Goal: Find contact information: Find contact information

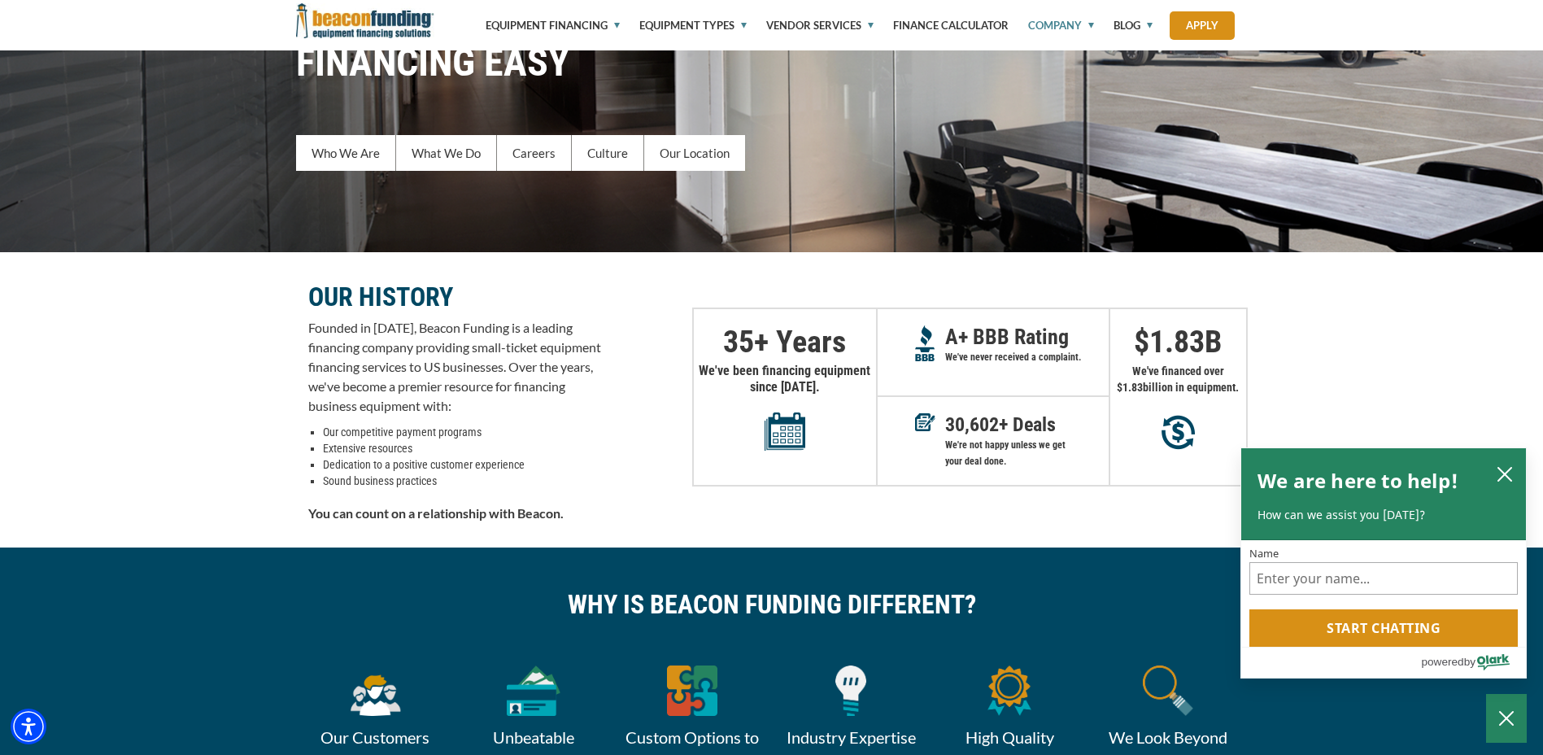
scroll to position [244, 0]
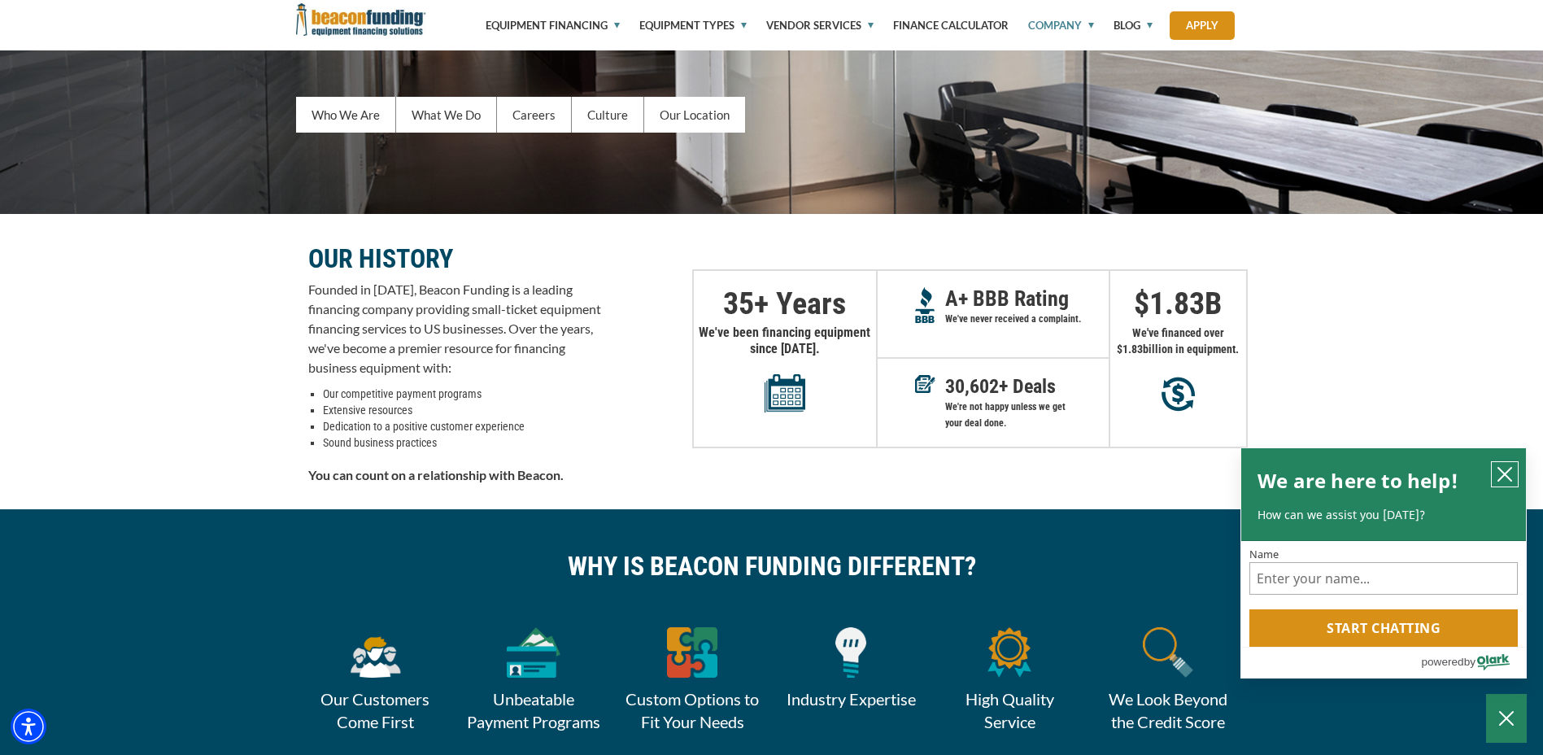
click at [1508, 469] on icon "close chatbox" at bounding box center [1505, 474] width 16 height 16
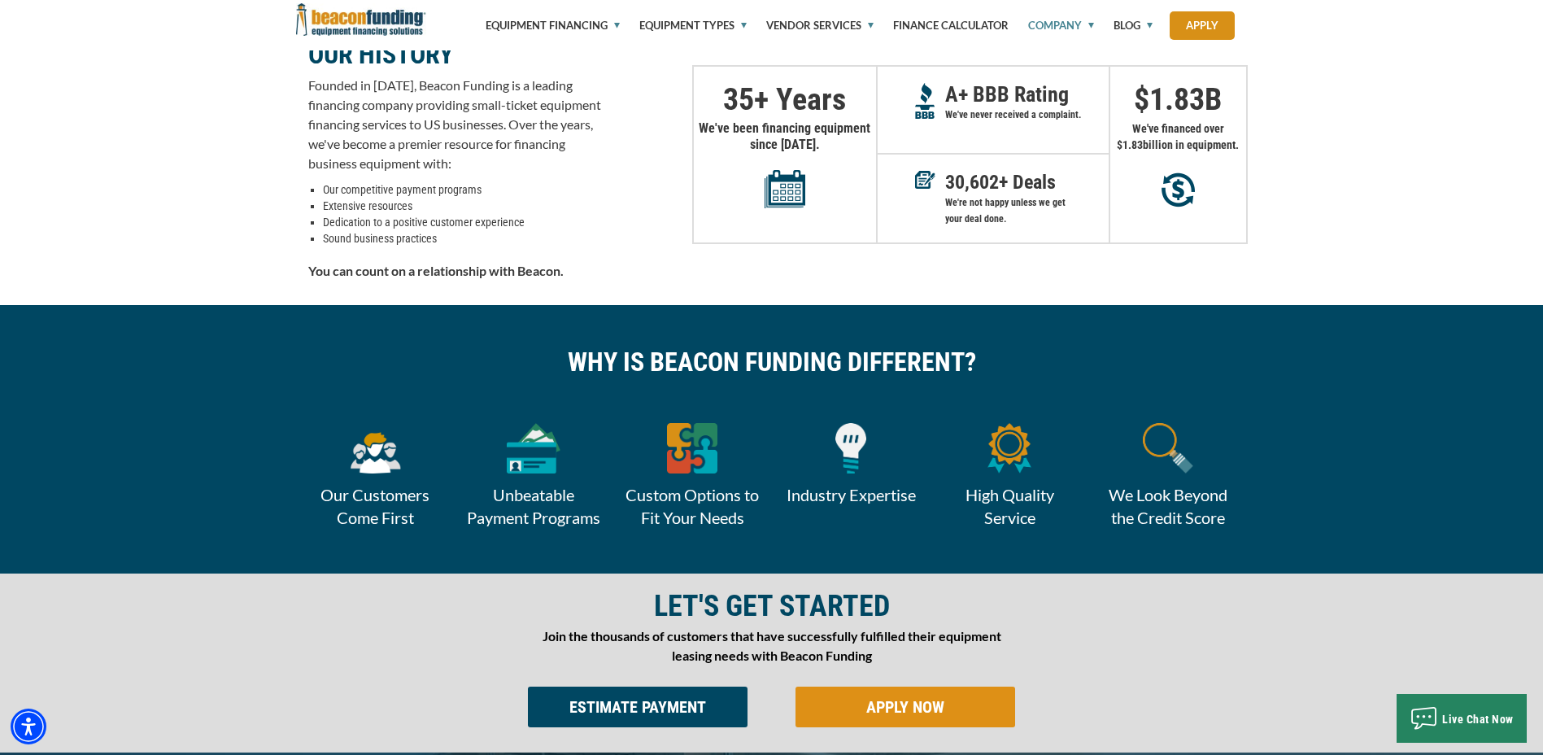
scroll to position [488, 0]
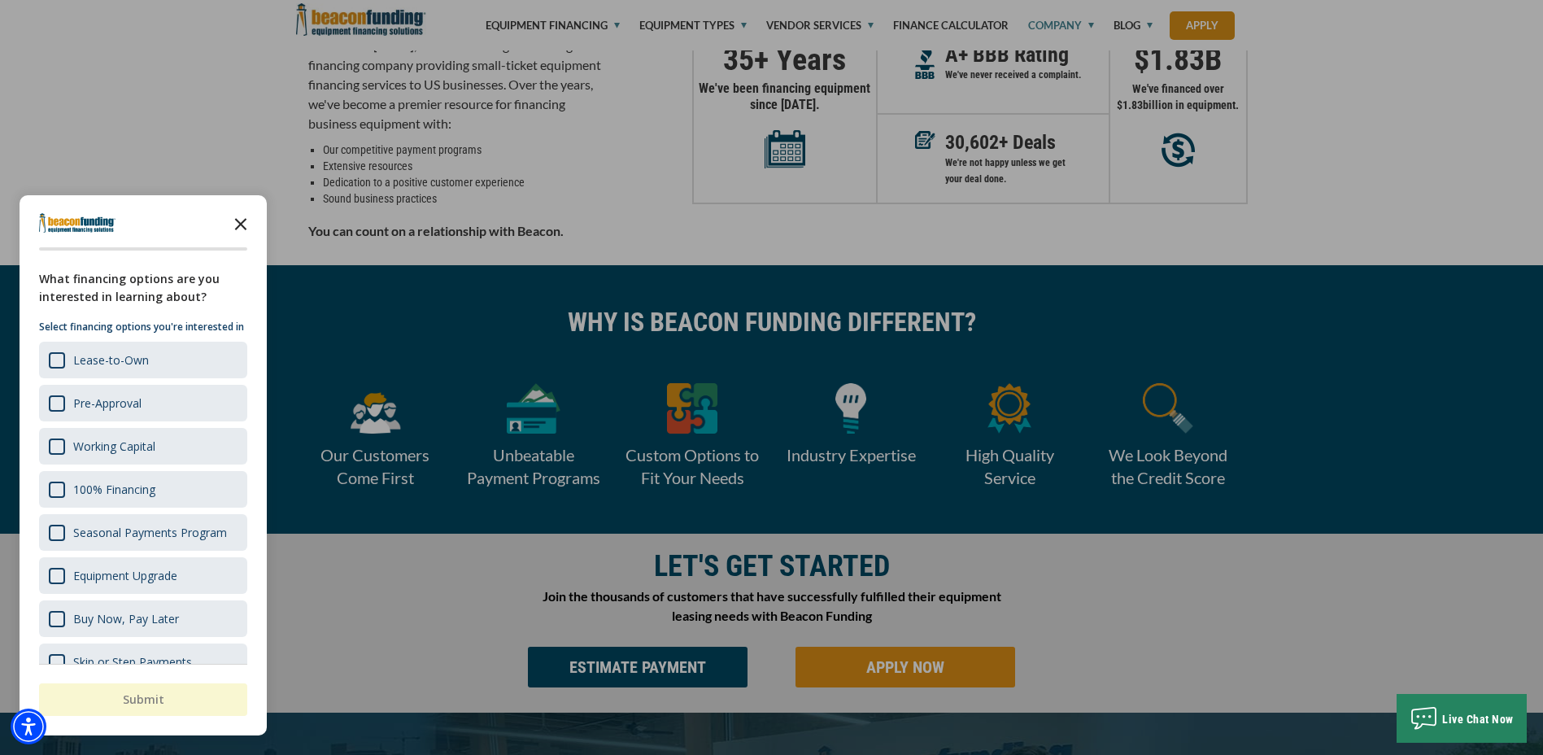
click at [244, 223] on icon "Close the survey" at bounding box center [241, 223] width 33 height 33
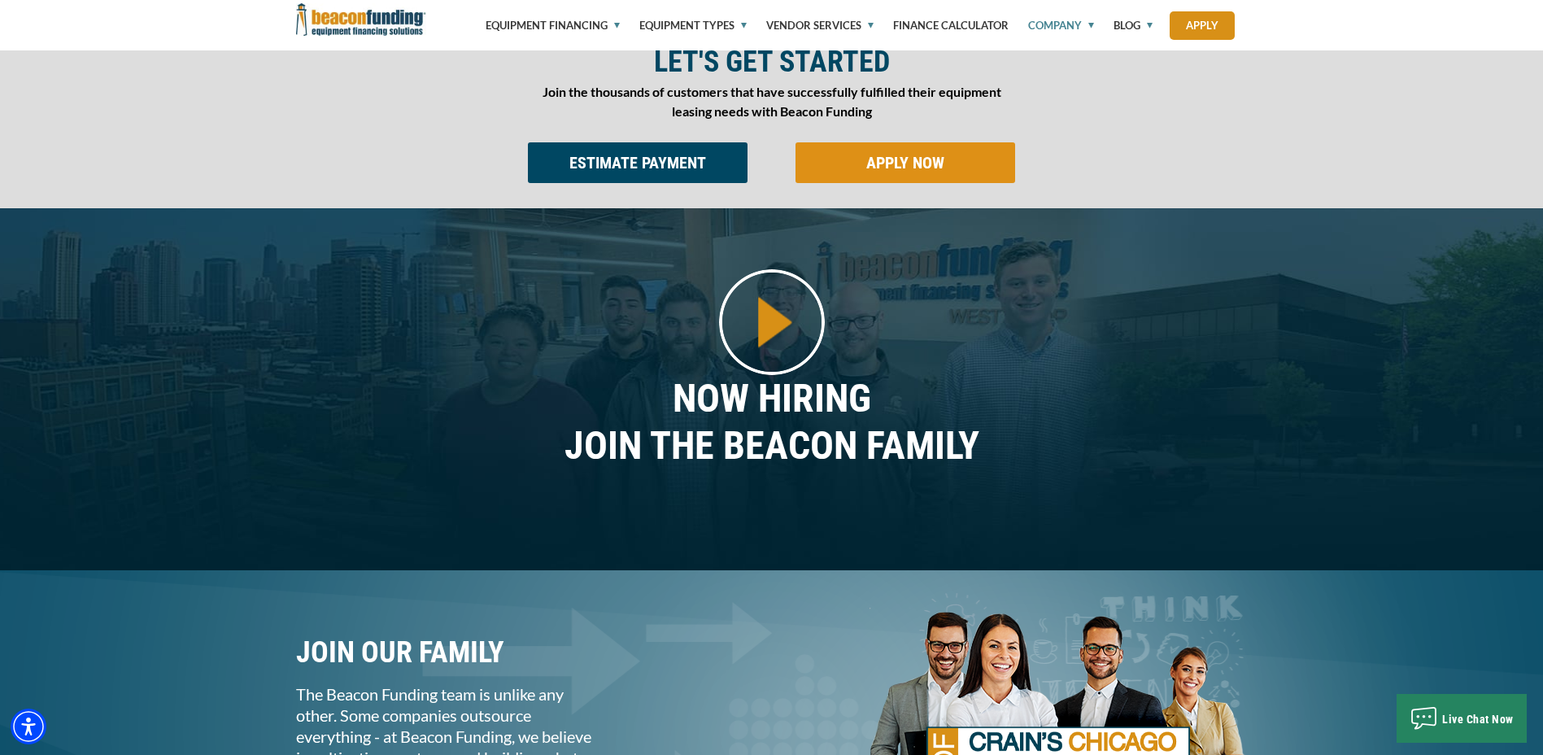
scroll to position [2864, 0]
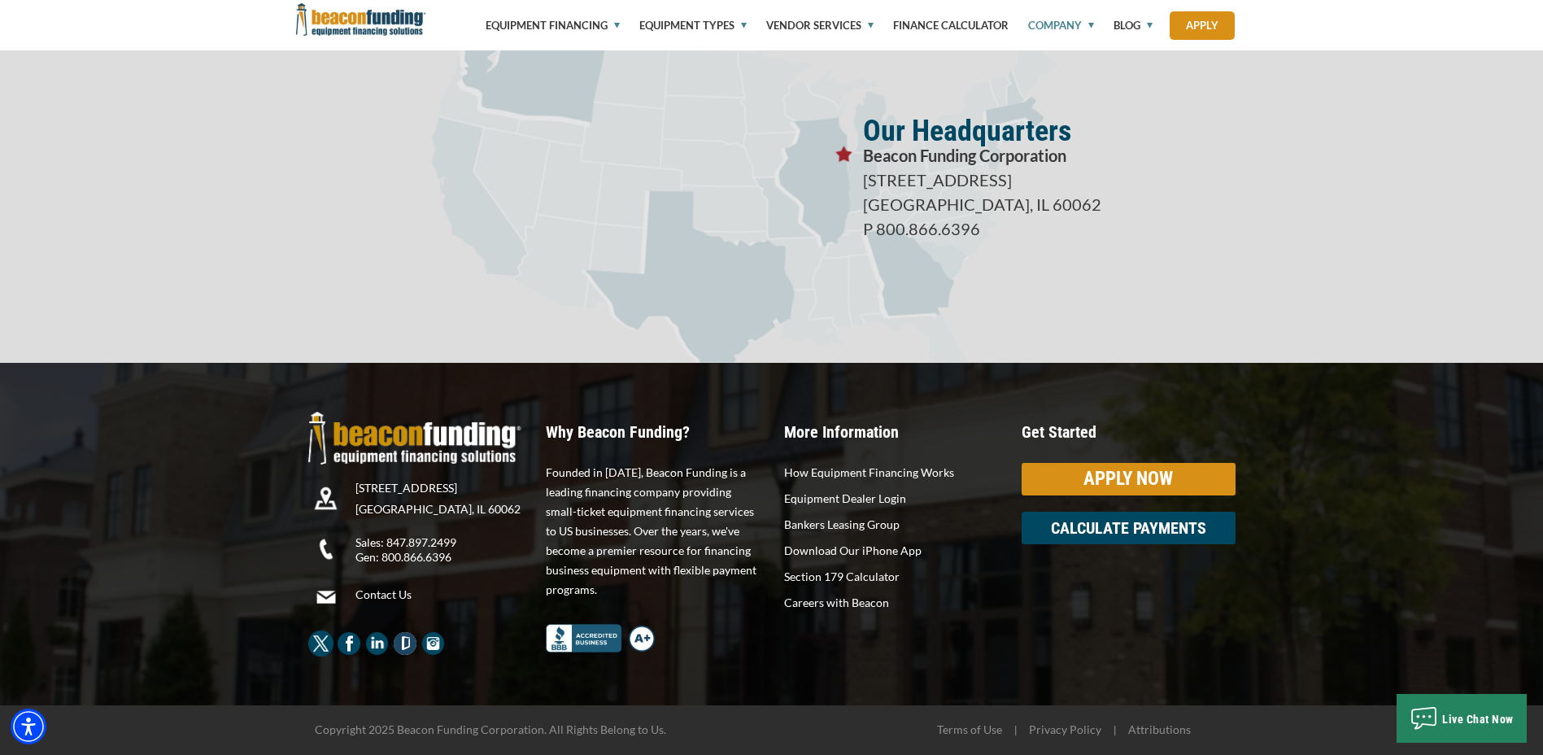
click at [390, 591] on link "Contact Us" at bounding box center [445, 594] width 178 height 15
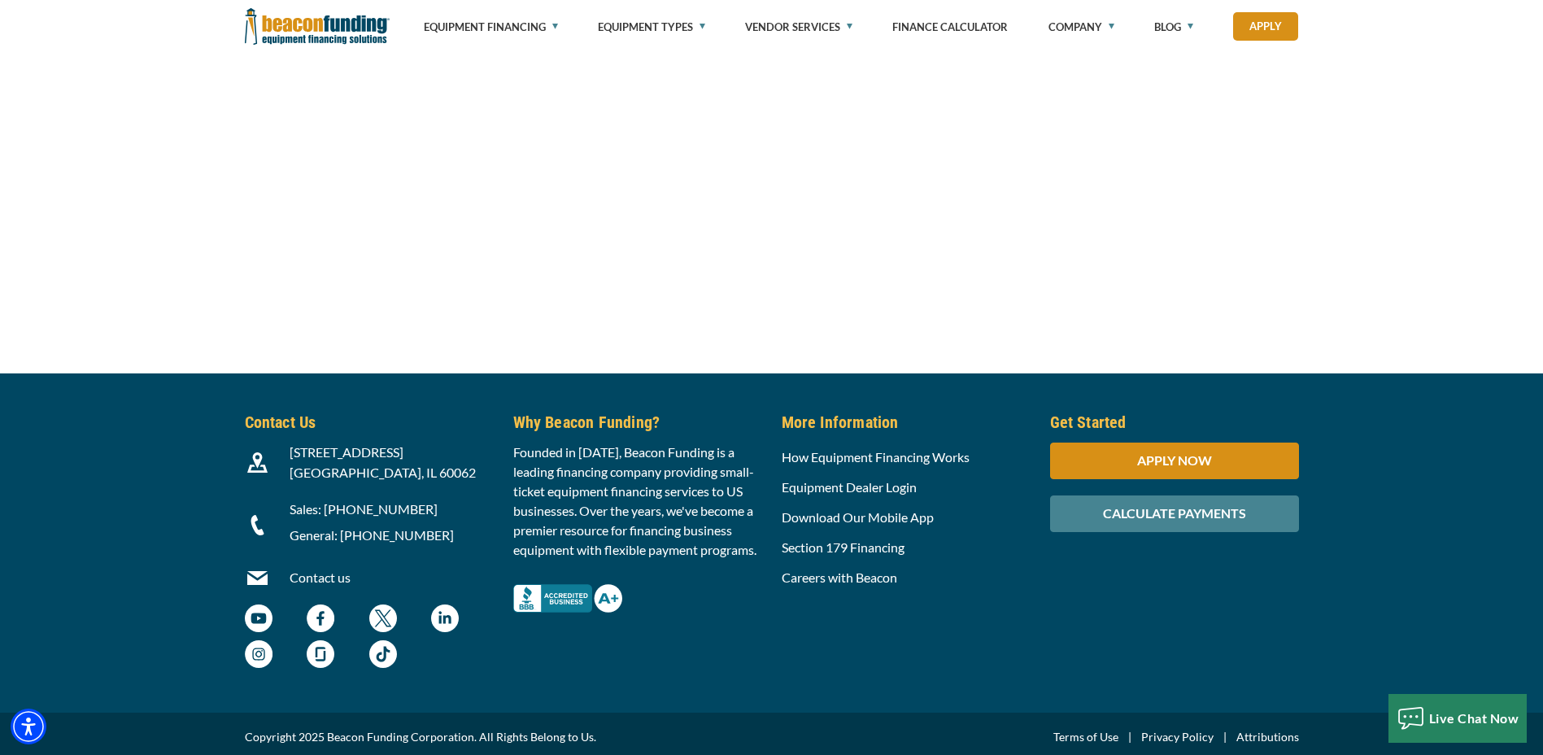
scroll to position [1729, 0]
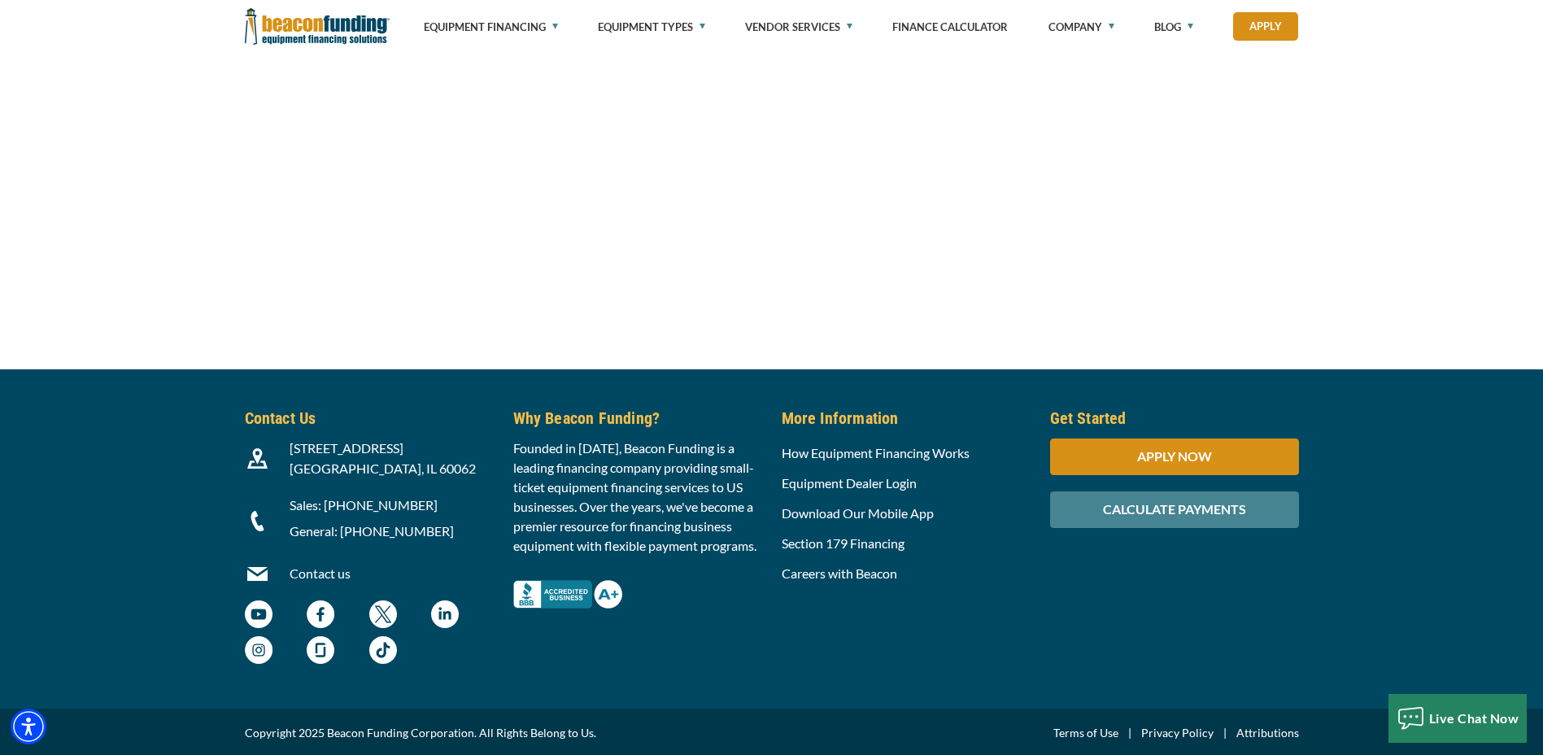
click at [310, 571] on link "Contact us" at bounding box center [320, 572] width 61 height 15
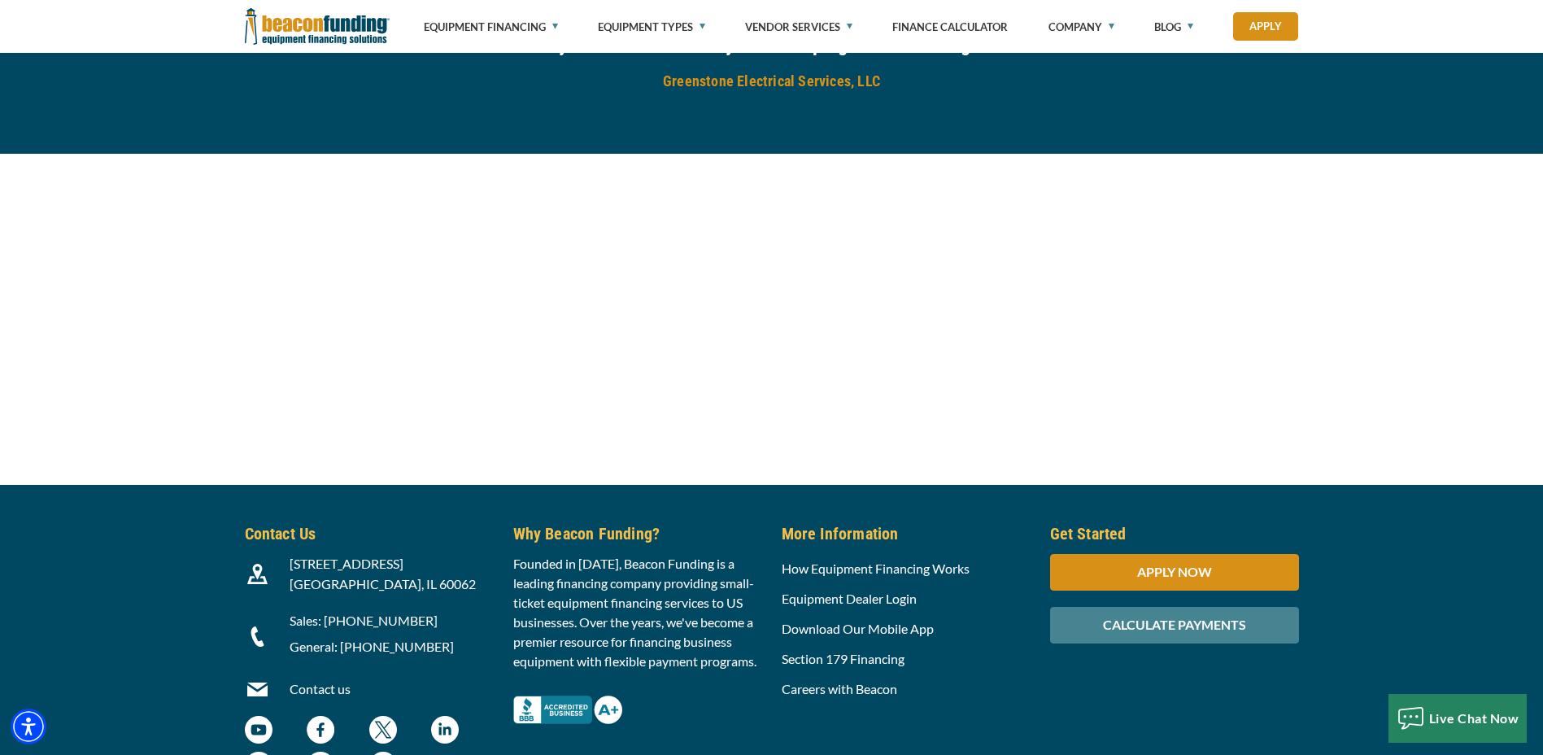
scroll to position [1729, 0]
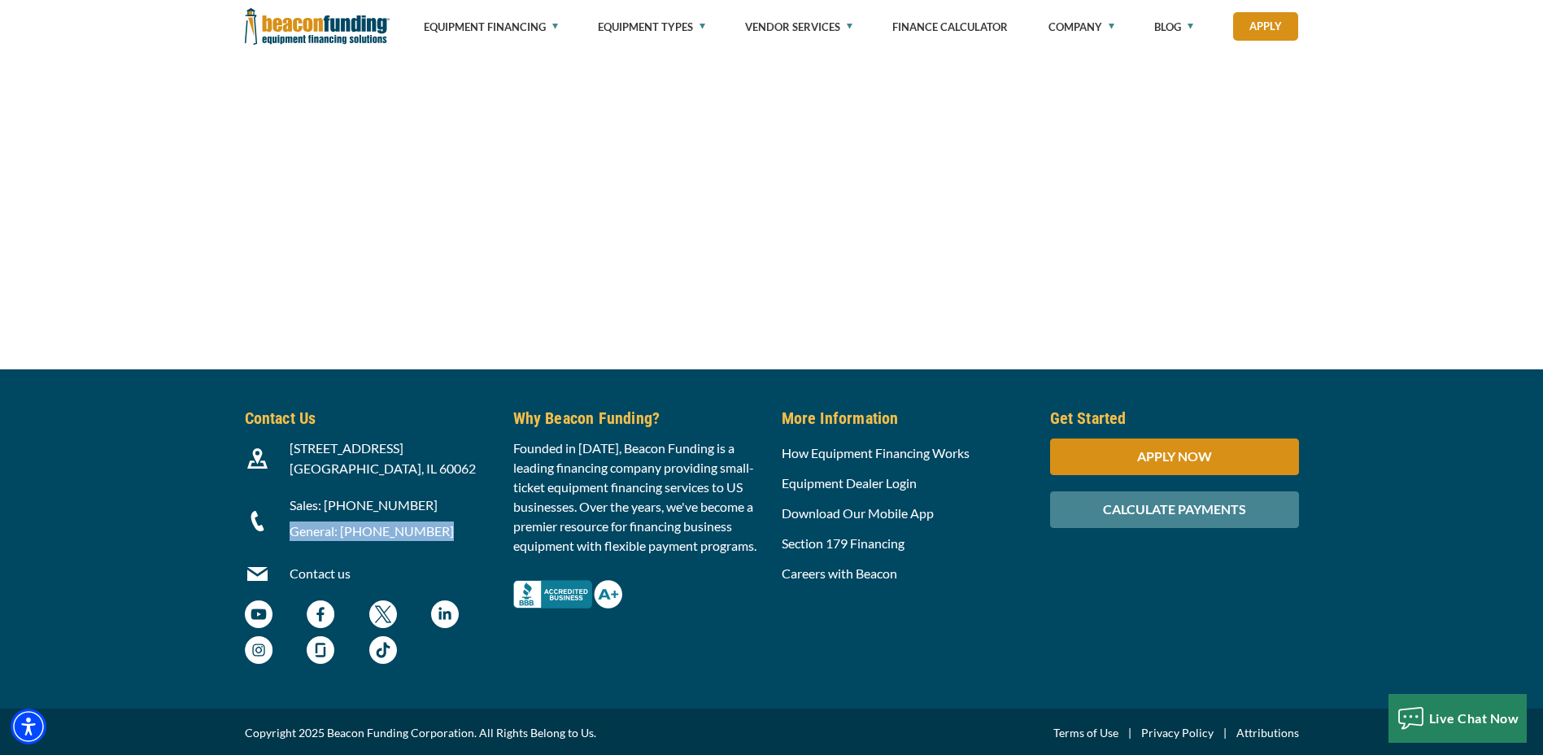
drag, startPoint x: 441, startPoint y: 530, endPoint x: 290, endPoint y: 513, distance: 152.2
click at [290, 513] on div "Sales: (847) 897-2499 General: (800) 866-6396" at bounding box center [392, 521] width 224 height 52
drag, startPoint x: 290, startPoint y: 513, endPoint x: 313, endPoint y: 524, distance: 25.9
copy p "General: (800) 866-6396"
click at [316, 606] on img "Beacon Funding Facebook - open in a new tab" at bounding box center [321, 614] width 28 height 28
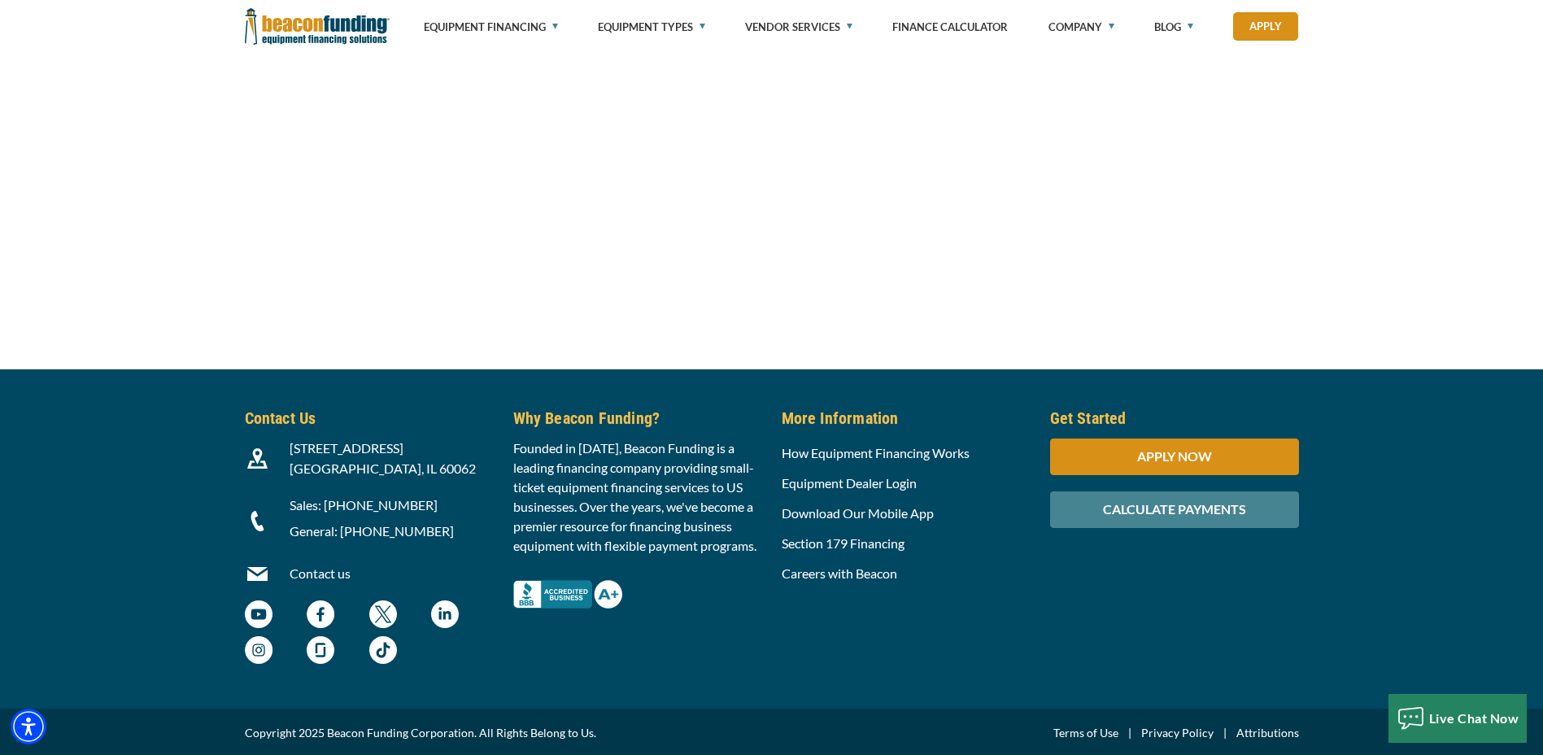
click at [829, 559] on div "Careers with Beacon" at bounding box center [906, 574] width 268 height 30
click at [836, 571] on link "Careers with Beacon" at bounding box center [840, 572] width 116 height 15
click at [829, 565] on link "Careers with Beacon" at bounding box center [840, 572] width 116 height 15
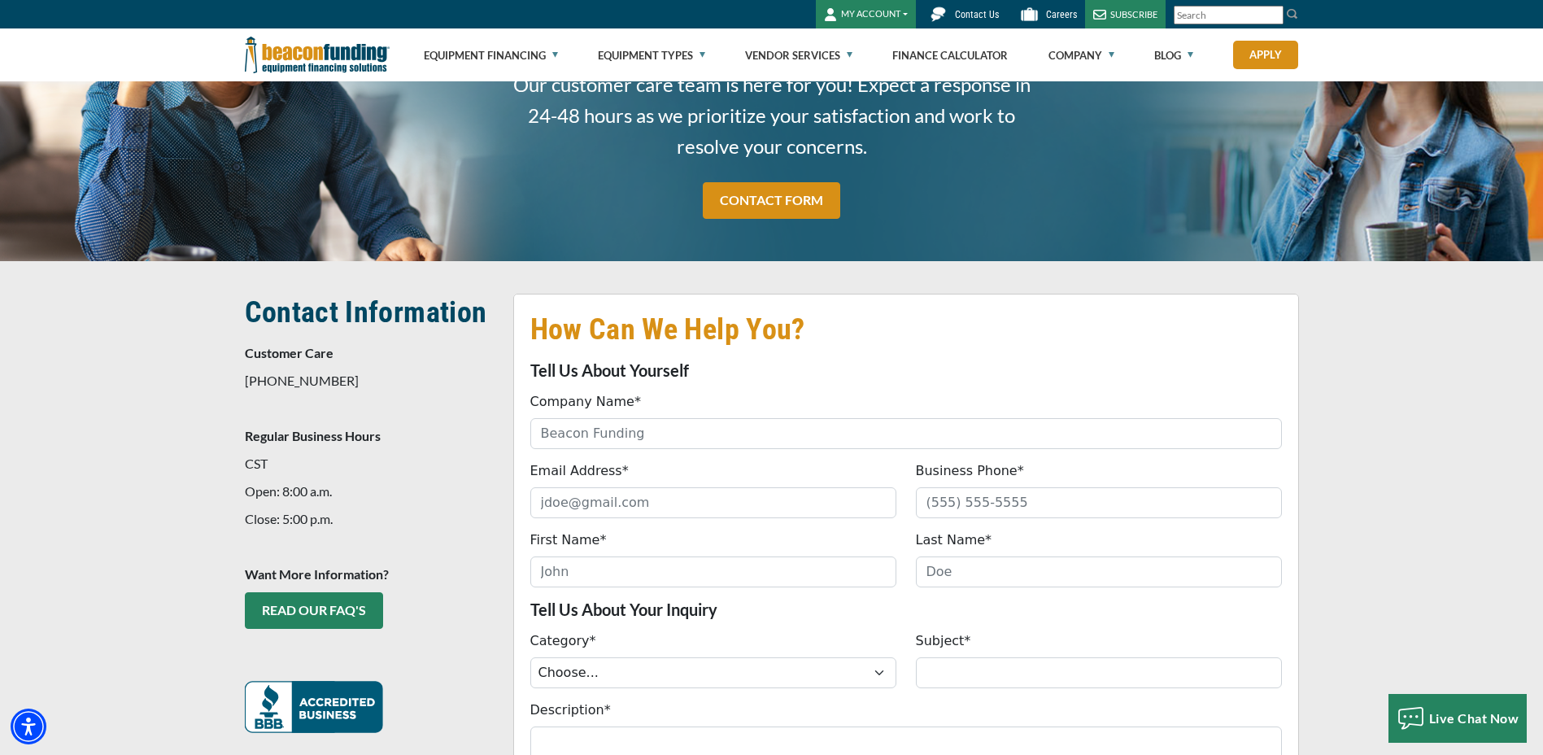
scroll to position [20, 0]
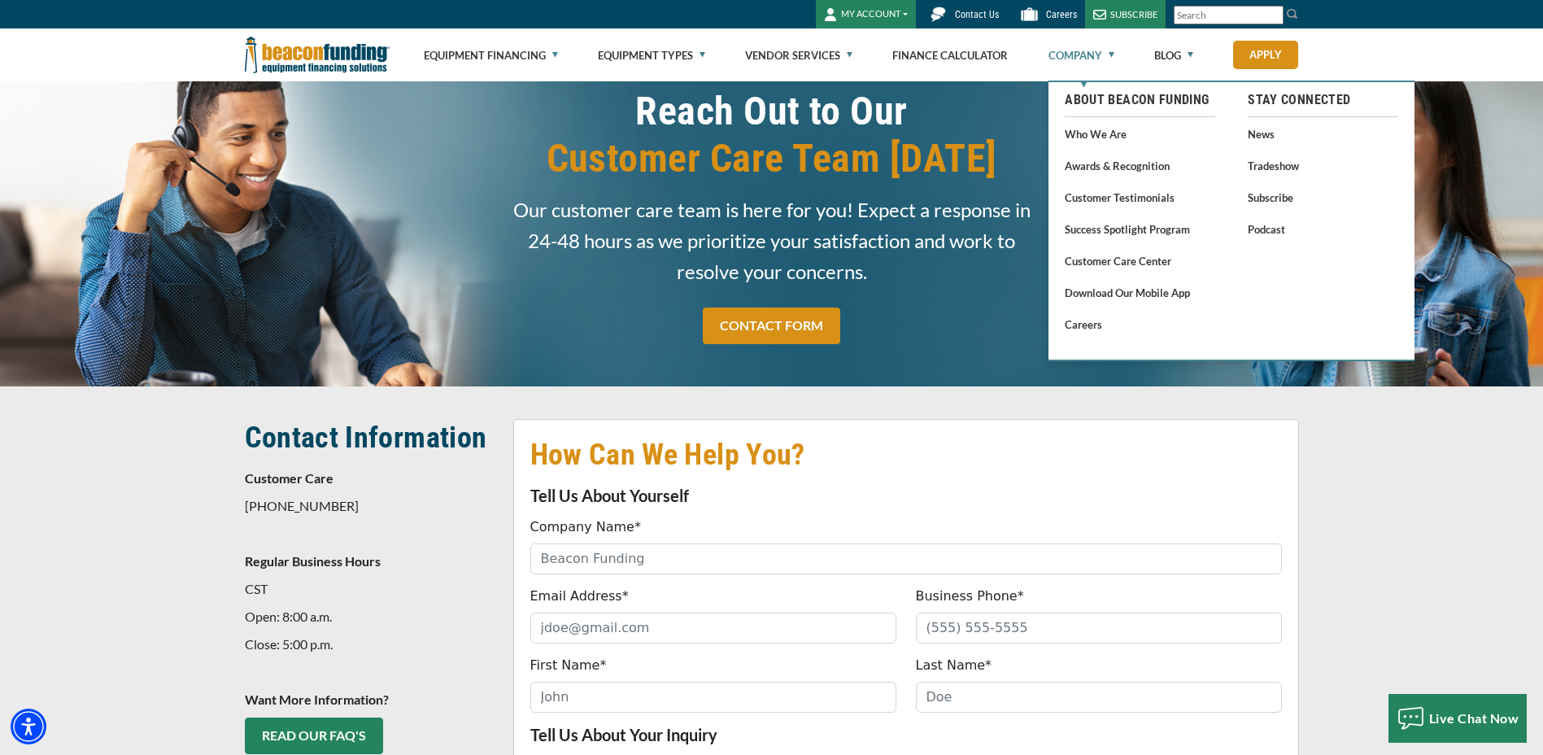
click at [1095, 57] on link "Company" at bounding box center [1082, 55] width 66 height 52
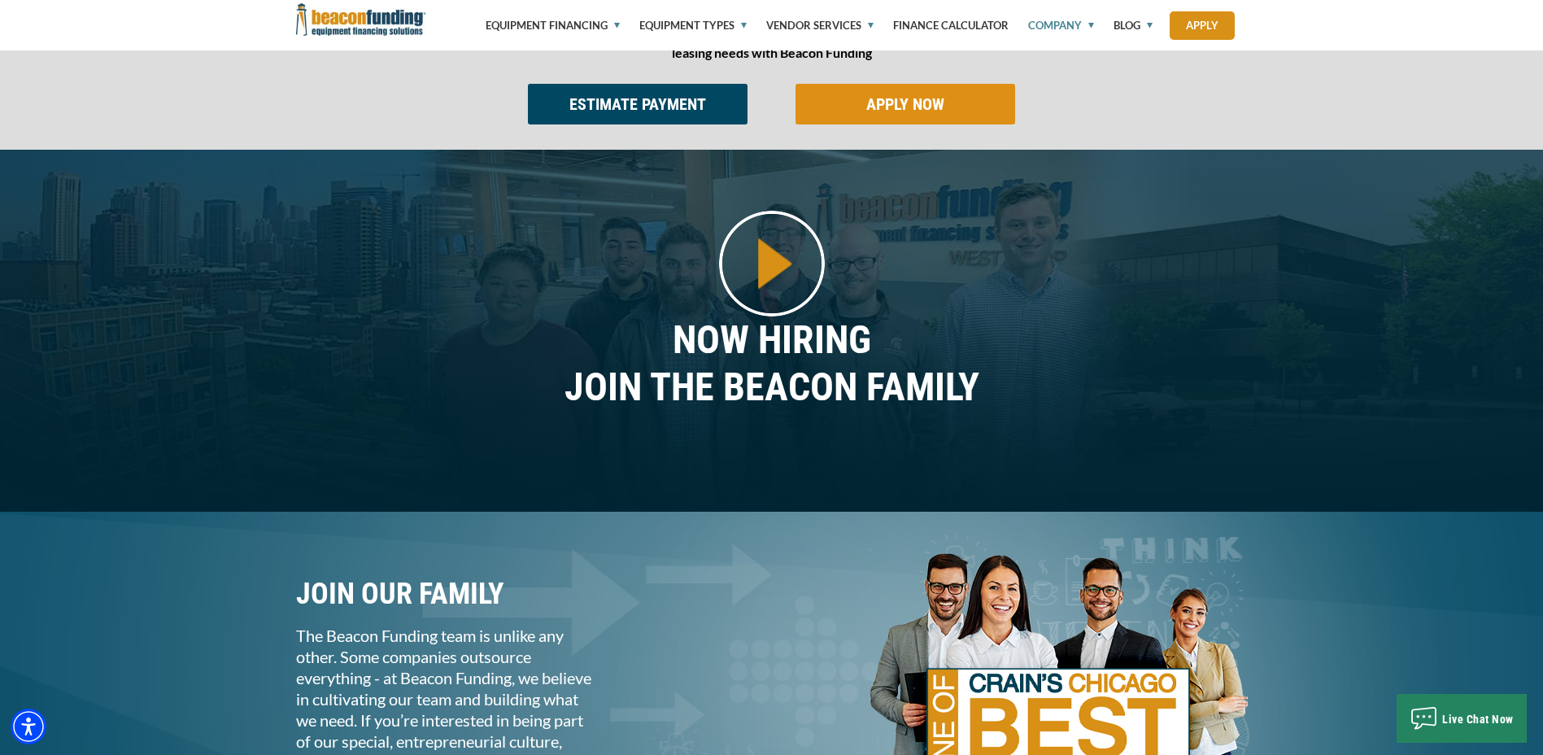
scroll to position [1058, 0]
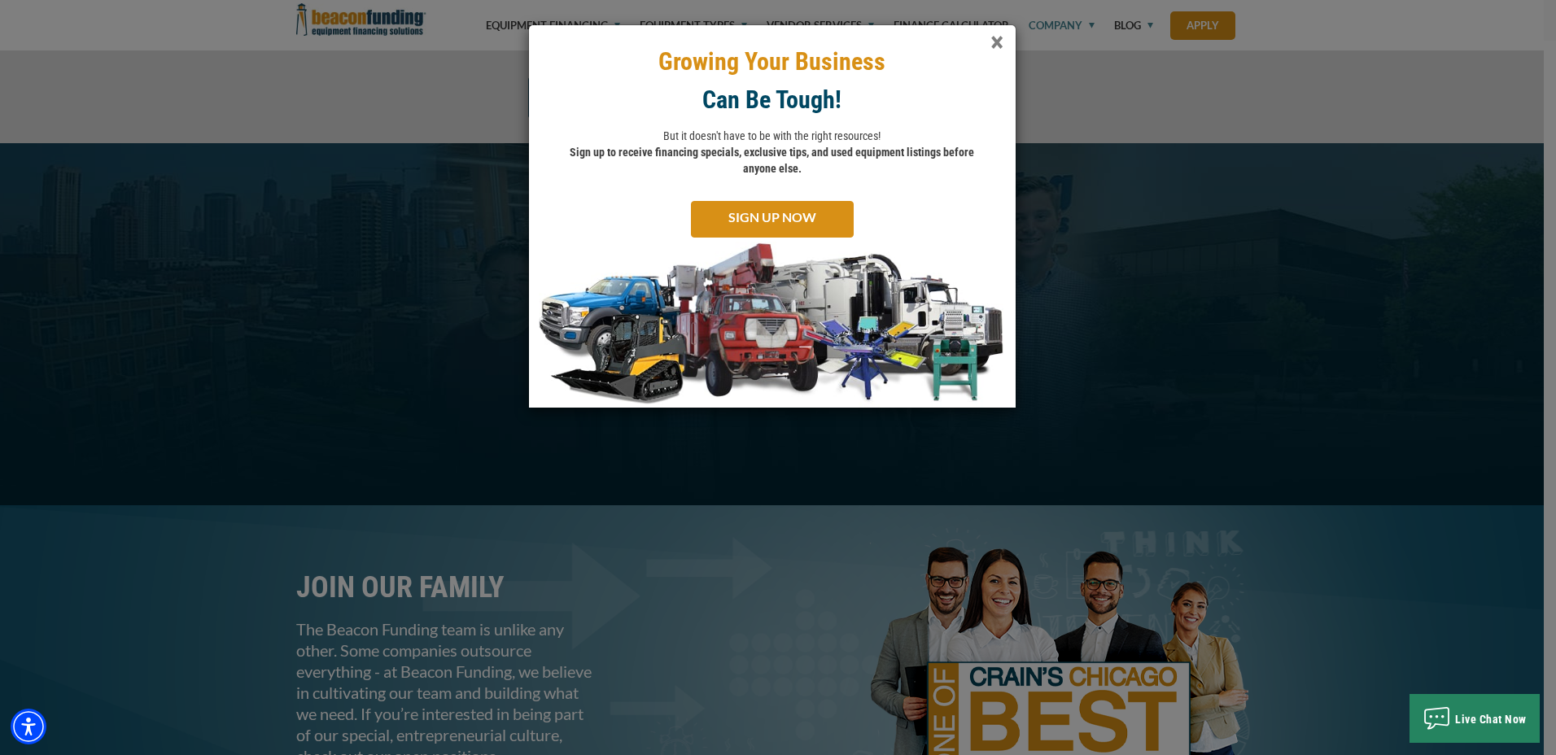
click at [998, 38] on span "×" at bounding box center [996, 42] width 13 height 33
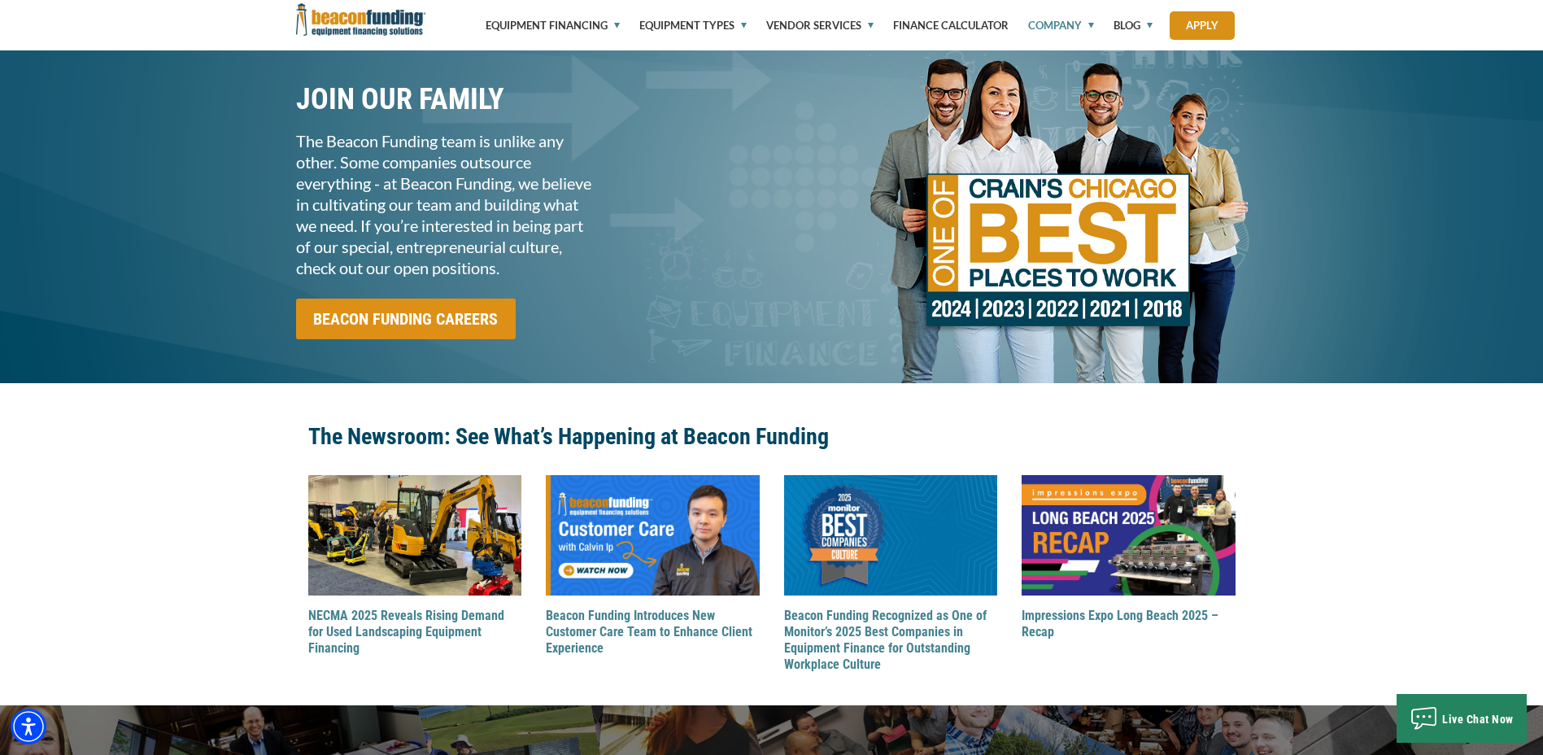
scroll to position [1627, 0]
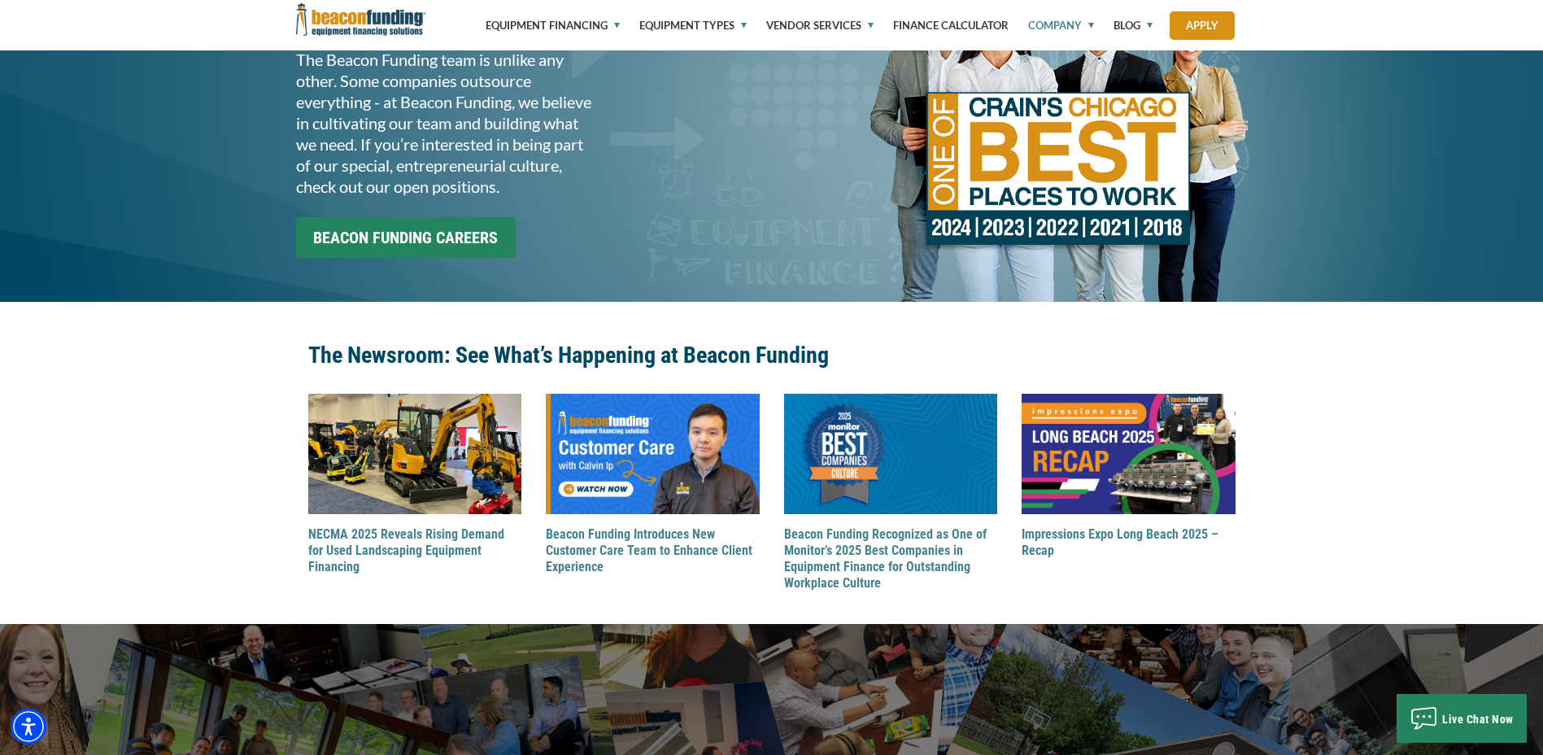
click at [409, 258] on input "BEACON FUNDING CAREERS" at bounding box center [406, 237] width 220 height 41
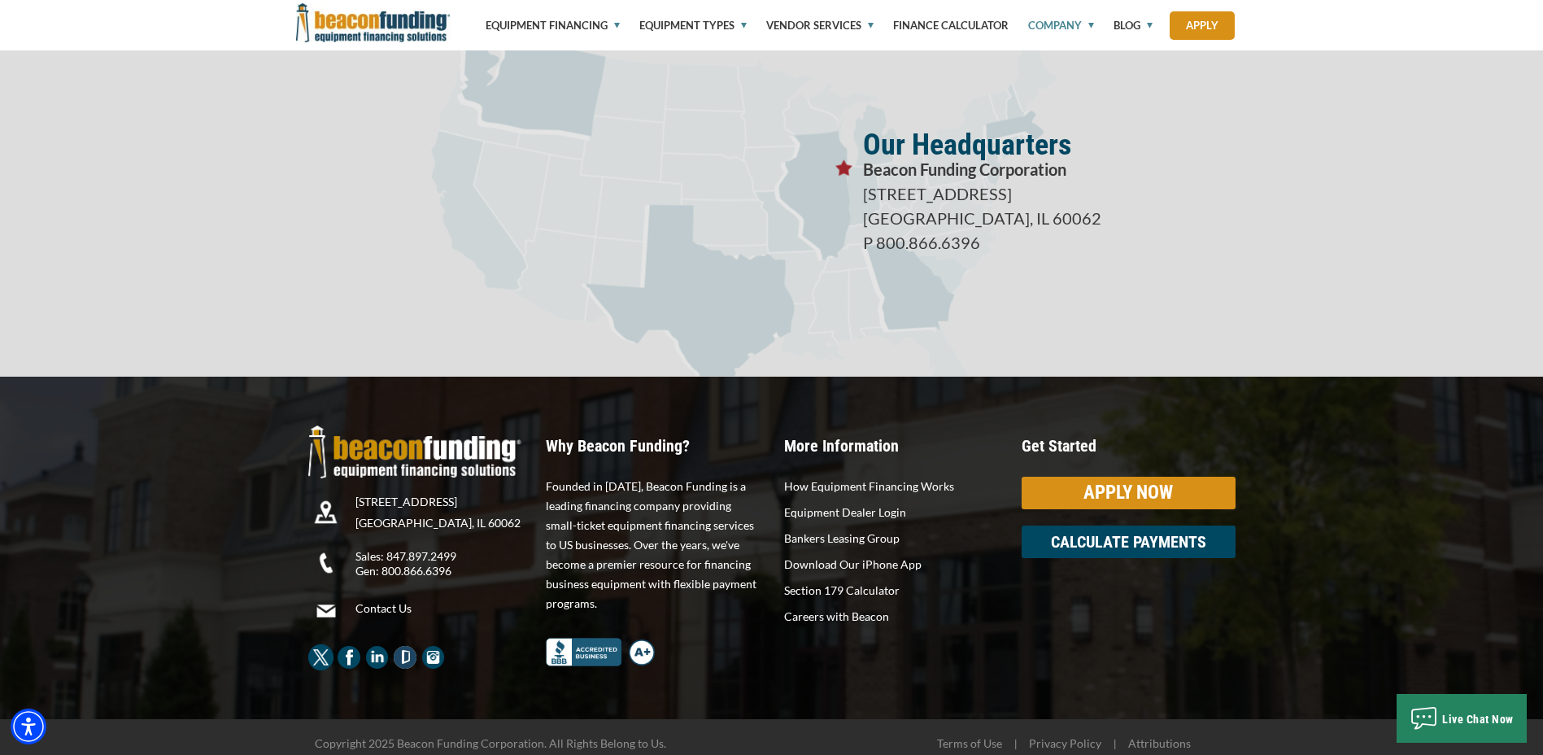
scroll to position [2864, 0]
